Goal: Register for event/course

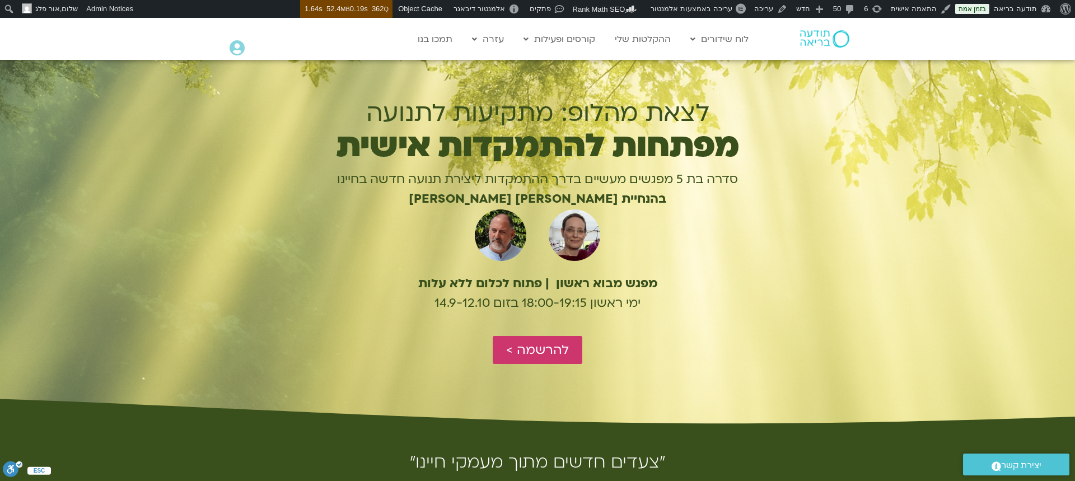
click at [598, 182] on p "סדרה בת 5 מפגשים מעשיים בדרך ההתמקדות ליצירת תנועה חדשה בחיינו" at bounding box center [537, 180] width 485 height 20
click at [664, 159] on h1 "מפתחות להתמקדות אישית" at bounding box center [537, 146] width 485 height 26
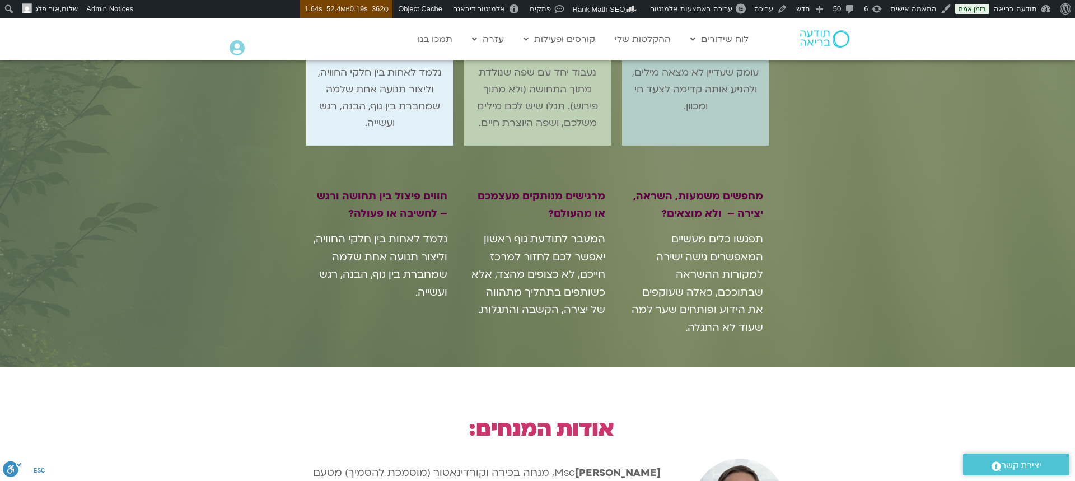
scroll to position [1085, 0]
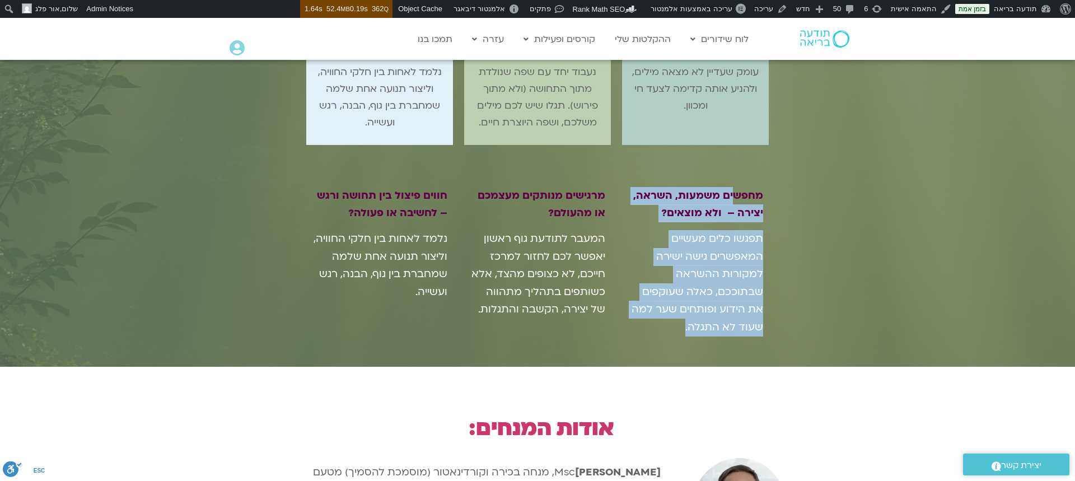
drag, startPoint x: 734, startPoint y: 195, endPoint x: 653, endPoint y: 319, distance: 148.3
click at [653, 318] on div "מחפשים משמעות, השראה, יצירה – ולא מוצאים? תפגשו כלים מעשיים המאפשרים גישה ישירה…" at bounding box center [694, 265] width 135 height 157
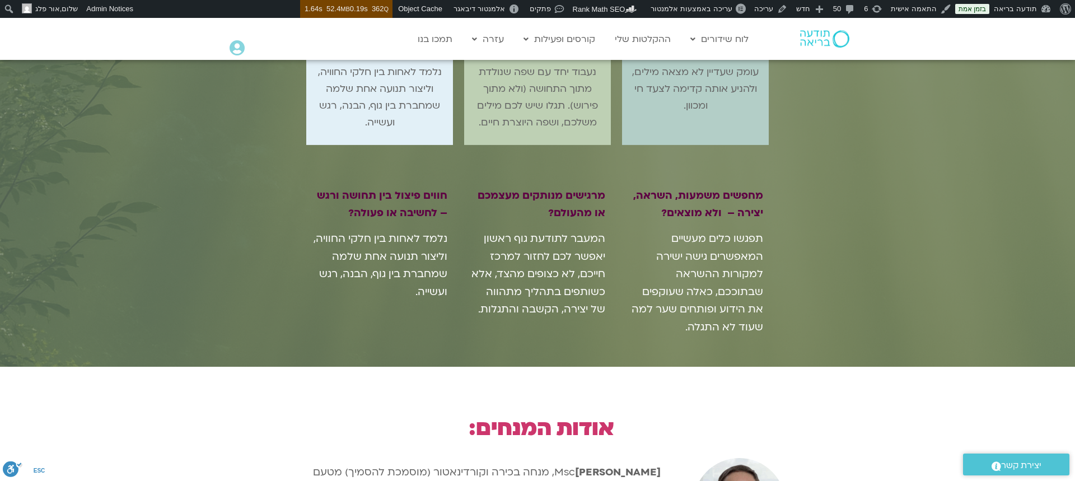
drag, startPoint x: 646, startPoint y: 330, endPoint x: 644, endPoint y: 322, distance: 8.6
click at [645, 324] on p "תפגשו כלים מעשיים המאפשרים גישה ישירה למקורות ההשראה שבתוככם, כאלה שעוקפים את ה…" at bounding box center [694, 283] width 135 height 106
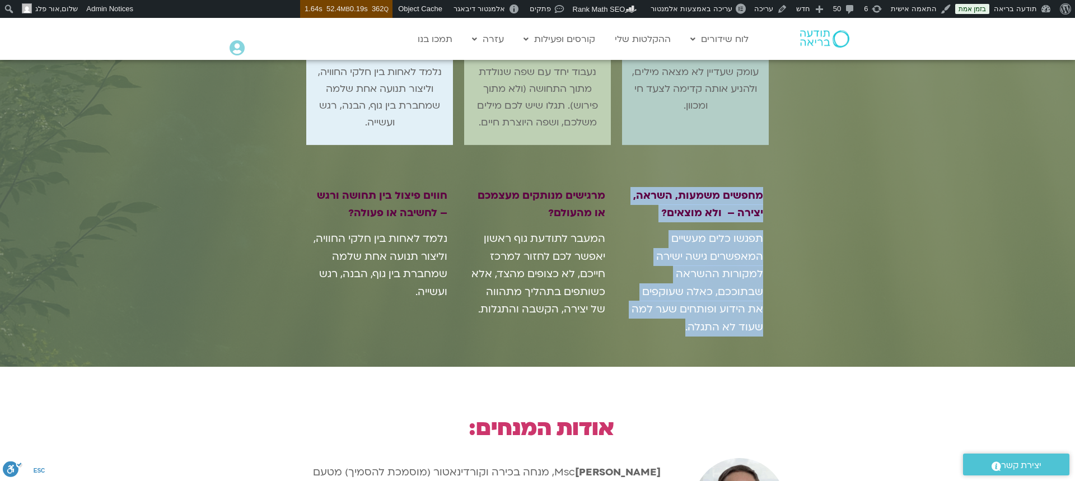
drag, startPoint x: 650, startPoint y: 321, endPoint x: 745, endPoint y: 180, distance: 169.8
click at [745, 180] on div "מחפשים משמעות, השראה, יצירה – ולא מוצאים? תפגשו כלים מעשיים המאפשרים גישה ישירה…" at bounding box center [538, 266] width 474 height 180
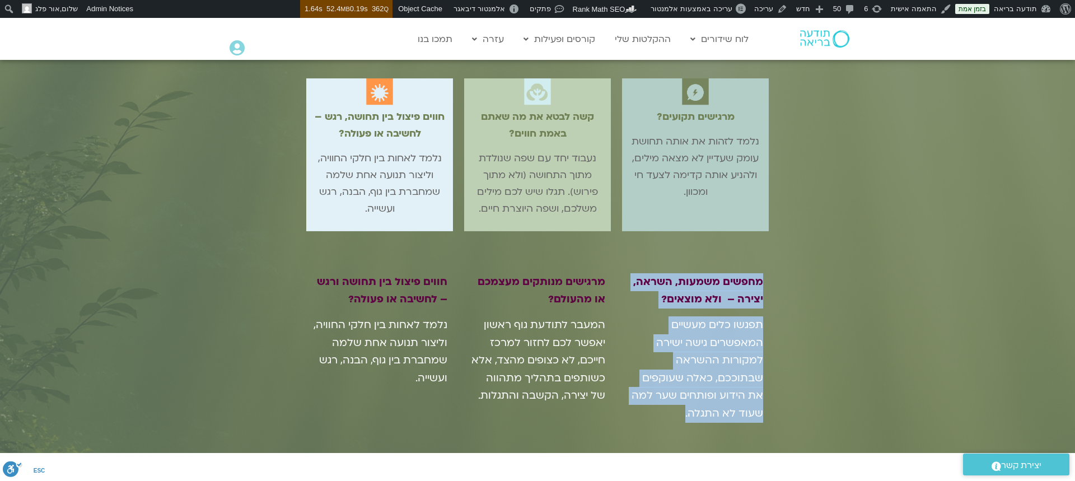
scroll to position [988, 0]
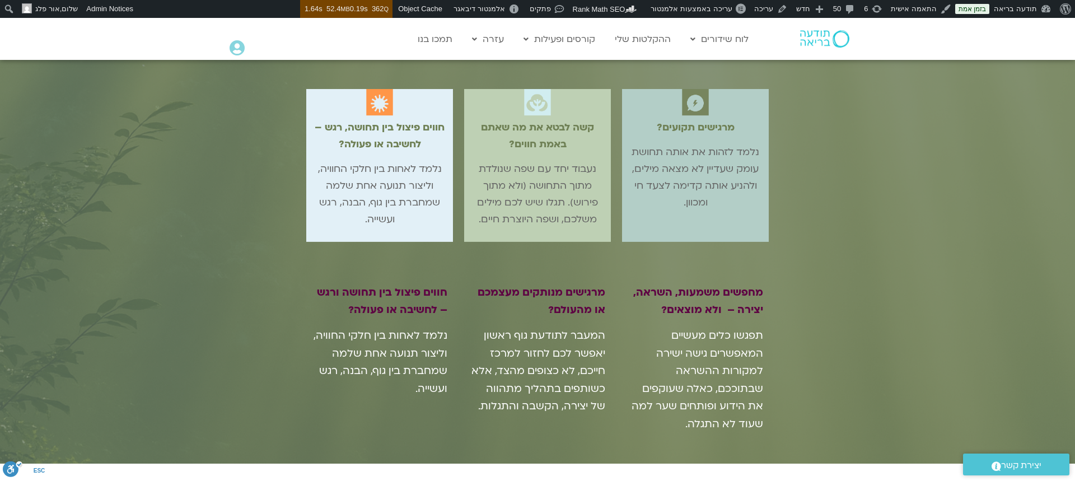
click at [696, 243] on div "מרגישים תקועים? נלמד לזהות את אותה תחושת עומק שעדיין לא מצאה מילים, ולהניע אותה…" at bounding box center [538, 165] width 474 height 164
click at [236, 229] on div "איך דרך ההתמקדות יכולה לעזור? מרגישים תקועים? נלמד לזהות את אותה תחושת עומק שעד…" at bounding box center [537, 227] width 1075 height 472
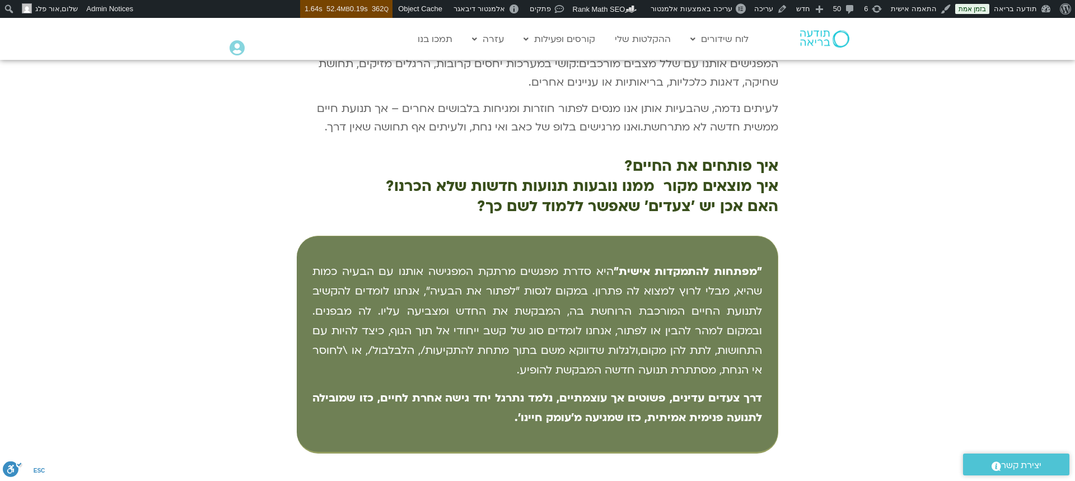
scroll to position [494, 0]
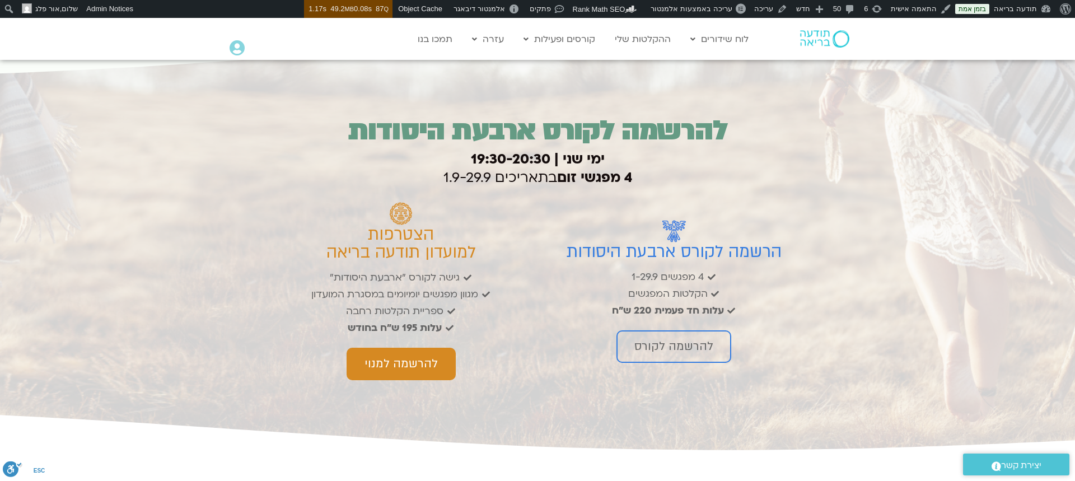
scroll to position [1621, 0]
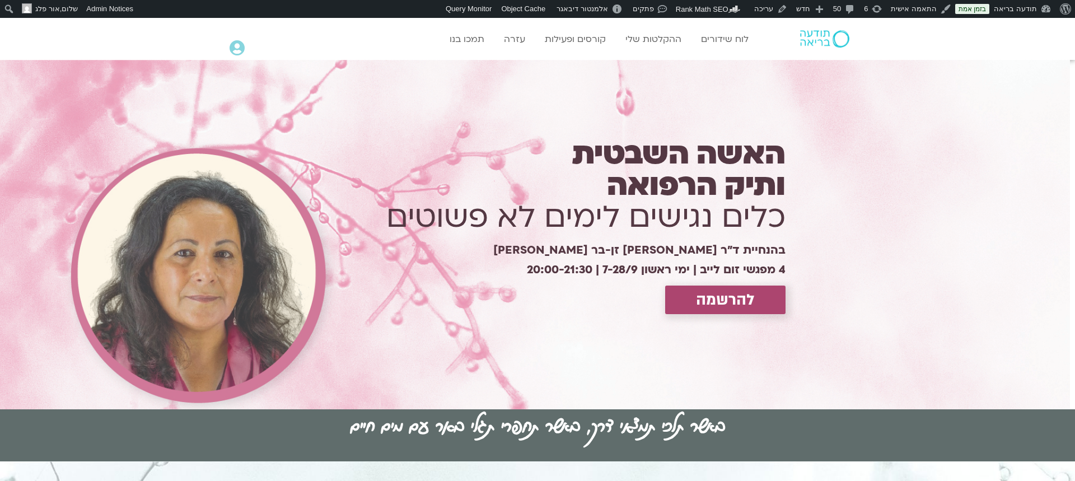
click at [754, 308] on span "להרשמה" at bounding box center [725, 299] width 59 height 17
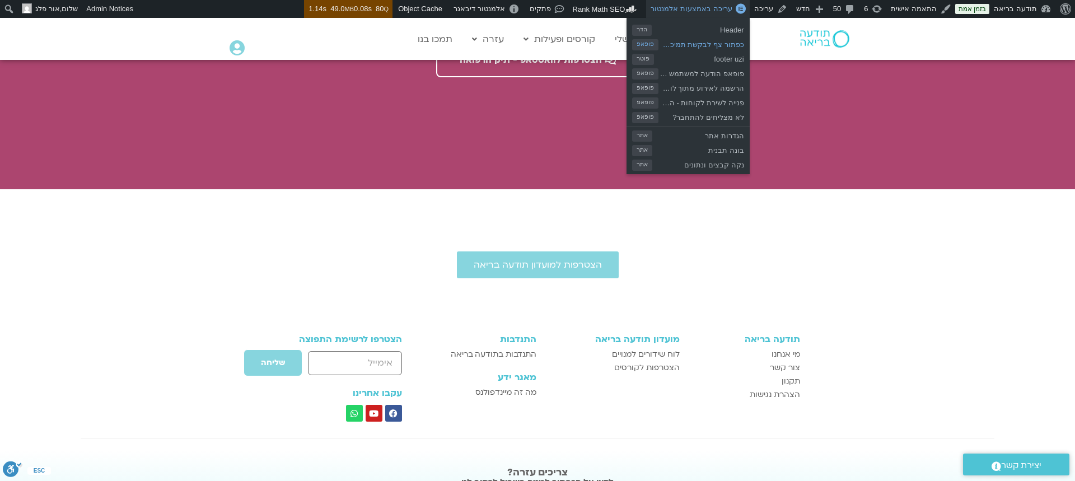
drag, startPoint x: 715, startPoint y: 3, endPoint x: 747, endPoint y: 48, distance: 55.1
click at [715, 3] on link "עריכה באמצעות אלמנטור" at bounding box center [697, 9] width 103 height 18
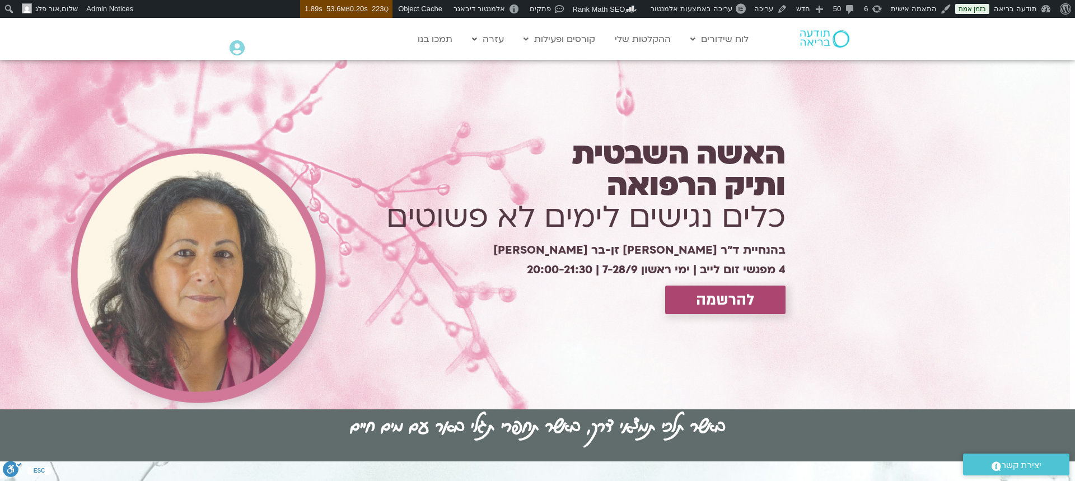
click at [754, 308] on span "להרשמה" at bounding box center [725, 299] width 59 height 17
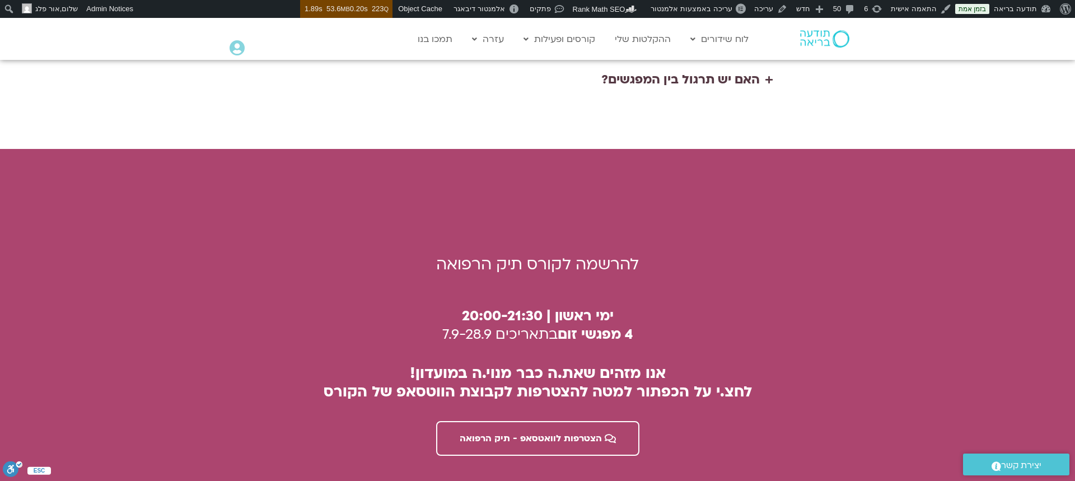
scroll to position [2966, 0]
